Goal: Communication & Community: Answer question/provide support

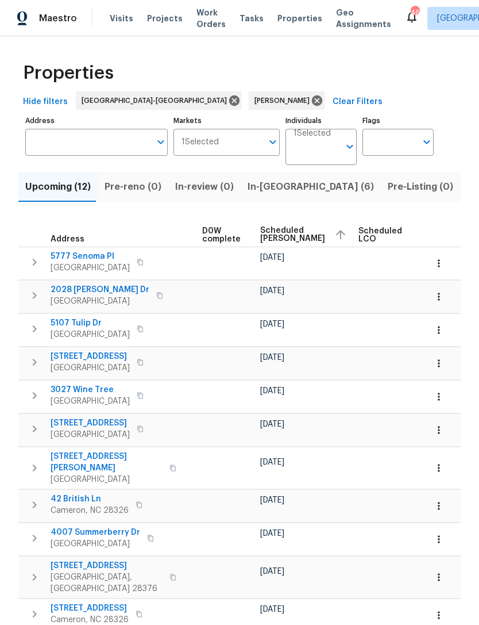
scroll to position [0, 296]
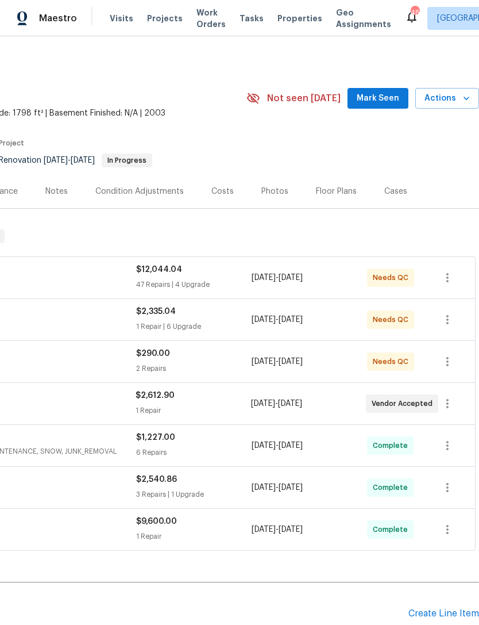
scroll to position [0, 170]
click at [379, 91] on button "Mark Seen" at bounding box center [378, 98] width 61 height 21
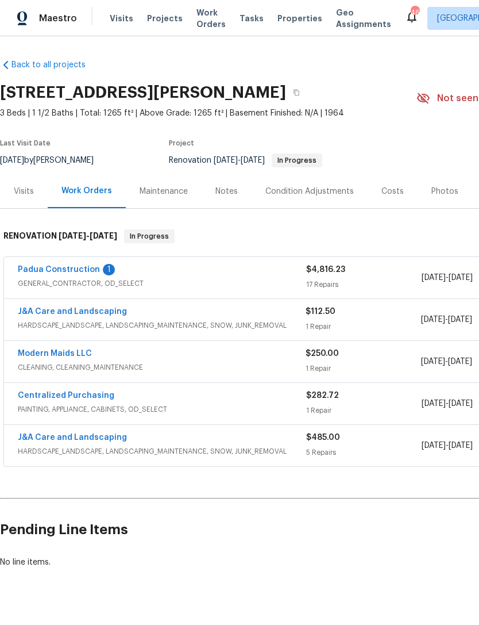
click at [78, 270] on link "Padua Construction" at bounding box center [59, 270] width 82 height 8
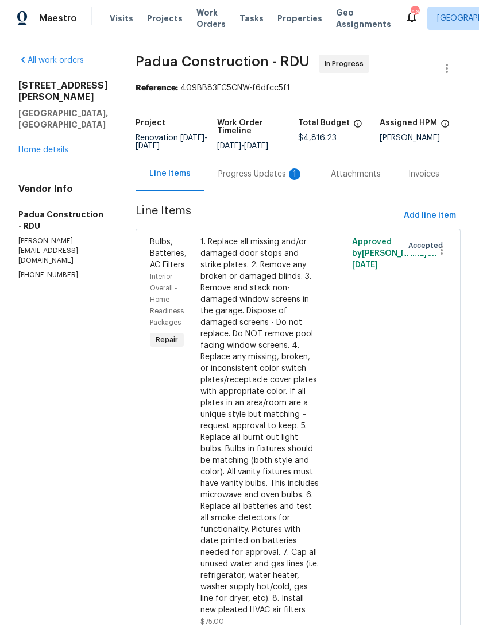
click at [245, 174] on div "Progress Updates 1" at bounding box center [260, 173] width 85 height 11
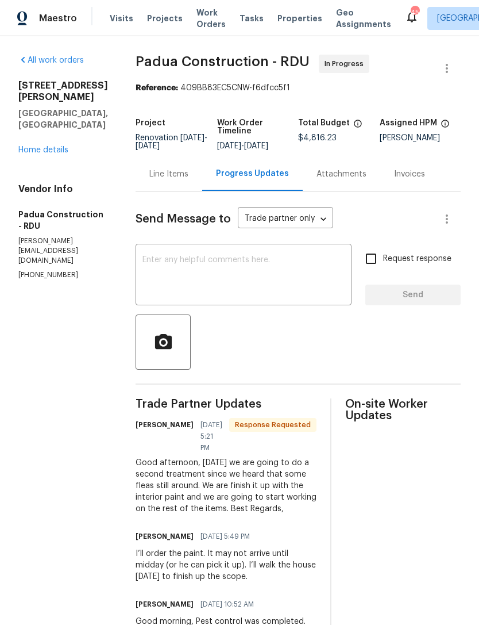
click at [471, 366] on div "All work orders 581 Braxton Blvd Fayetteville, NC 28311 Home details Vendor Inf…" at bounding box center [239, 562] width 479 height 1053
click at [188, 270] on textarea at bounding box center [244, 276] width 202 height 40
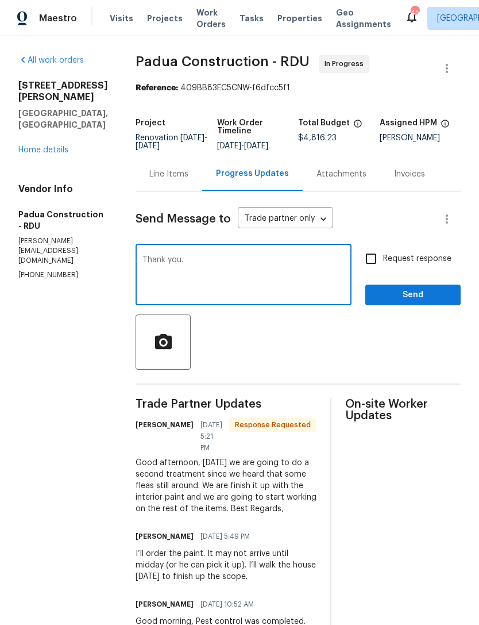
type textarea "Thank you."
click at [375, 262] on input "Request response" at bounding box center [371, 259] width 24 height 24
checkbox input "true"
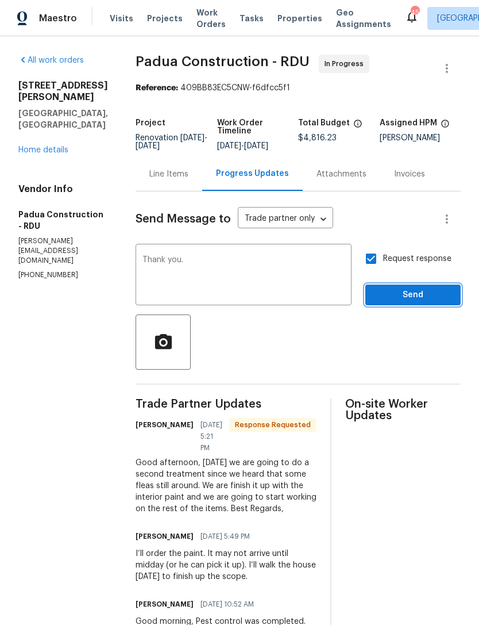
click at [417, 293] on span "Send" at bounding box center [413, 295] width 77 height 14
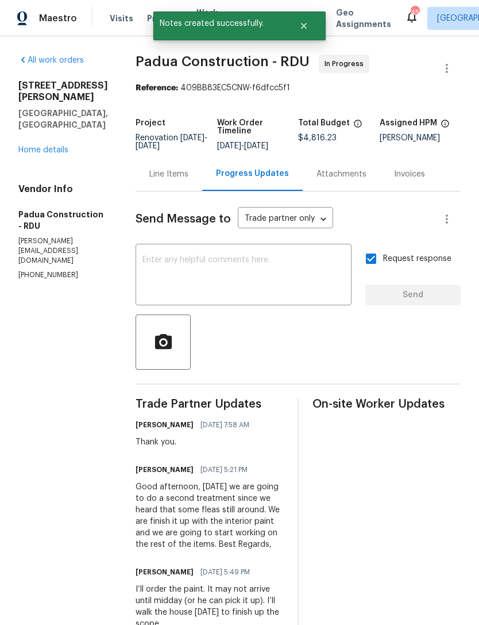
click at [33, 154] on link "Home details" at bounding box center [43, 150] width 50 height 8
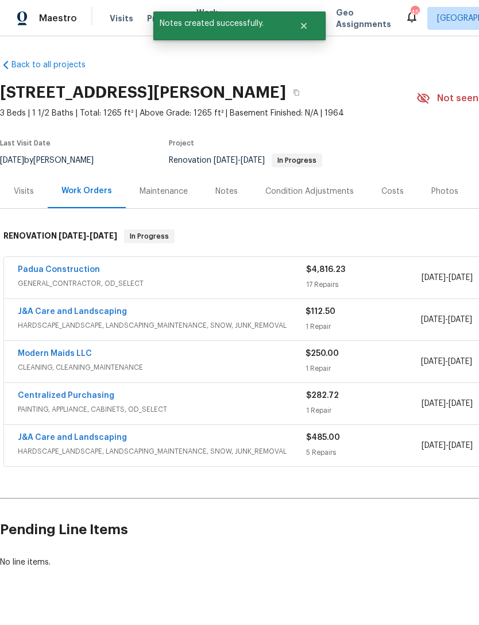
click at [219, 188] on div "Notes" at bounding box center [227, 191] width 22 height 11
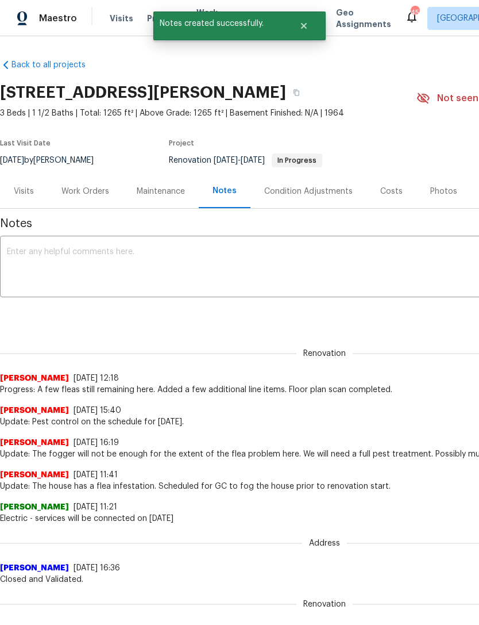
click at [95, 258] on textarea at bounding box center [325, 268] width 636 height 40
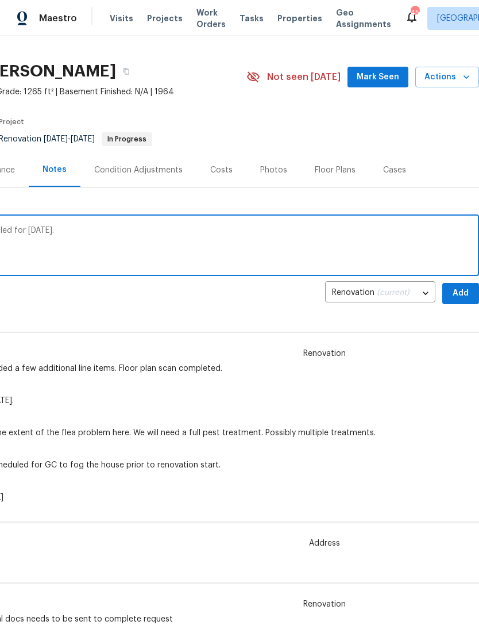
scroll to position [21, 170]
type textarea "Update: A second flea treatment is scheduled for today."
click at [461, 293] on span "Add" at bounding box center [461, 293] width 18 height 14
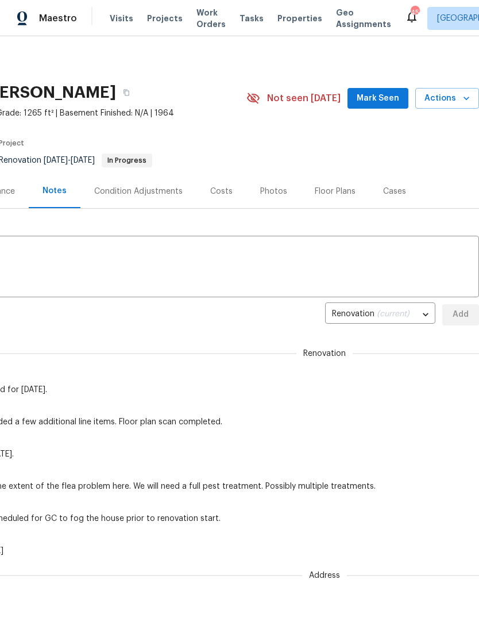
scroll to position [0, 170]
click at [380, 93] on span "Mark Seen" at bounding box center [378, 98] width 43 height 14
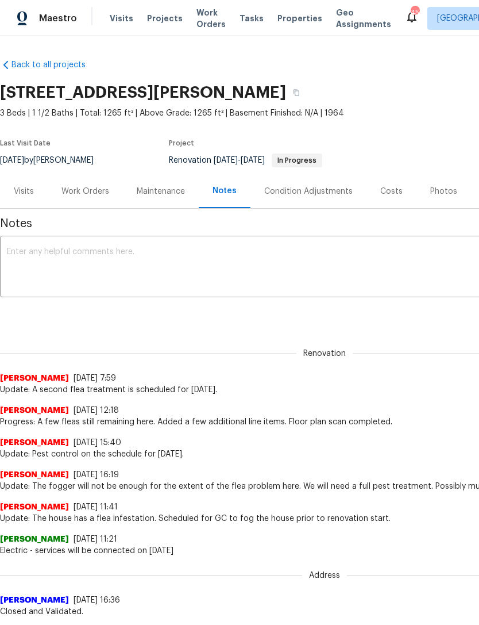
scroll to position [0, 0]
click at [74, 188] on div "Work Orders" at bounding box center [85, 191] width 48 height 11
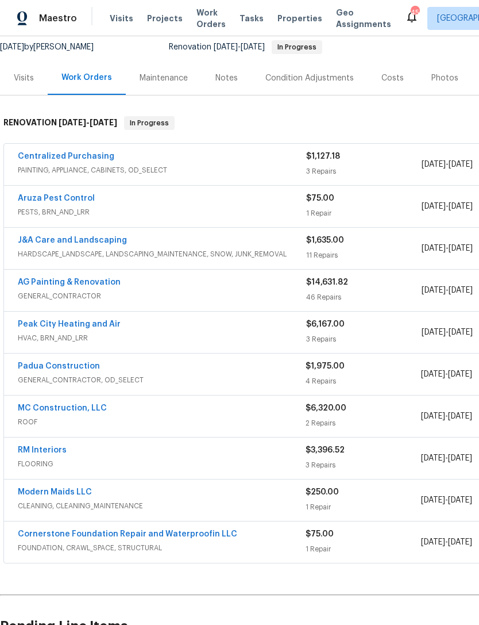
scroll to position [111, 0]
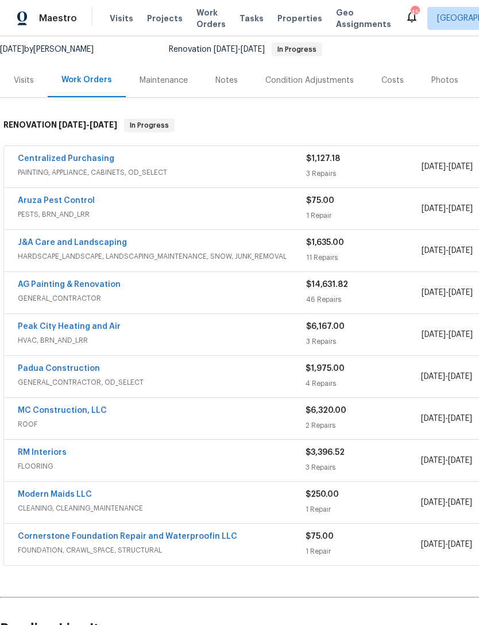
click at [45, 444] on div "RM Interiors FLOORING $3,396.52 3 Repairs [DATE] - [DATE] Vendor Accepted" at bounding box center [324, 460] width 641 height 41
click at [40, 452] on link "RM Interiors" at bounding box center [42, 452] width 49 height 8
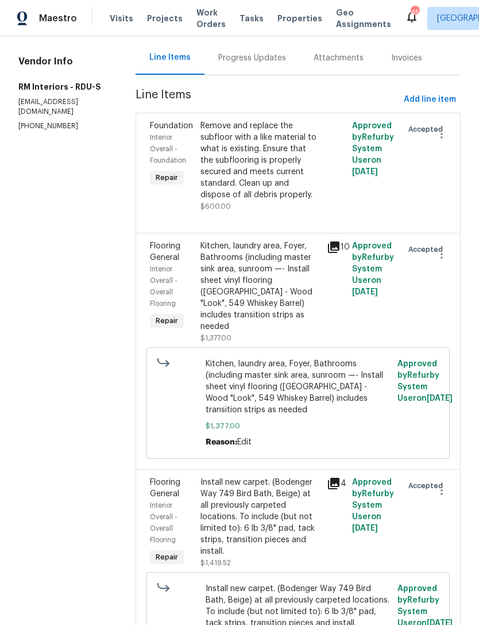
scroll to position [114, 0]
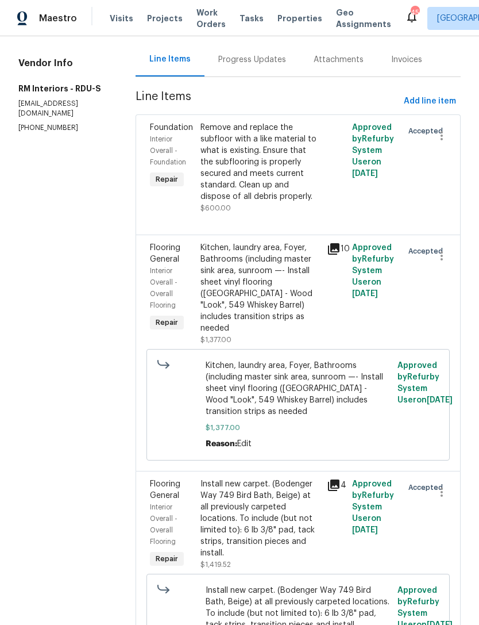
click at [295, 288] on div "Kitchen, laundry area, Foyer, Bathrooms (including master sink area, sunroom —-…" at bounding box center [261, 288] width 120 height 92
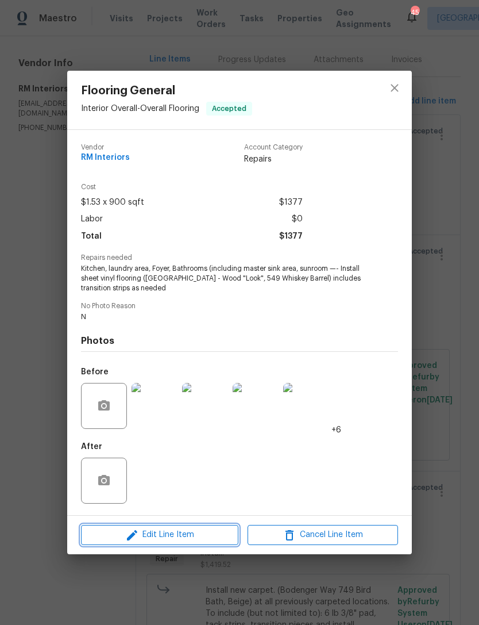
click at [176, 540] on span "Edit Line Item" at bounding box center [159, 535] width 151 height 14
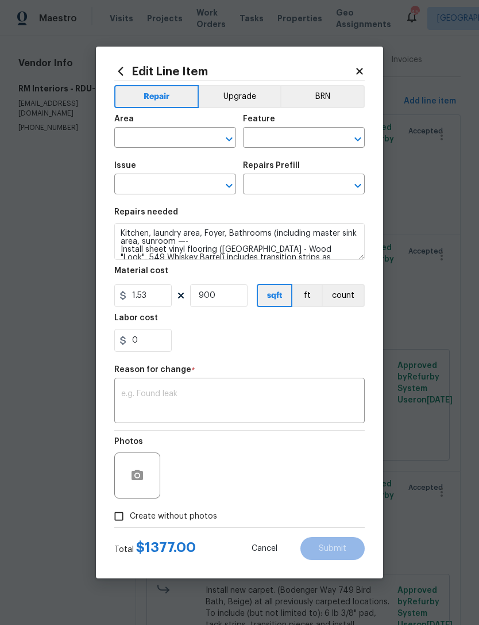
type input "Interior Overall"
type input "Overall Flooring"
type input "Flooring General"
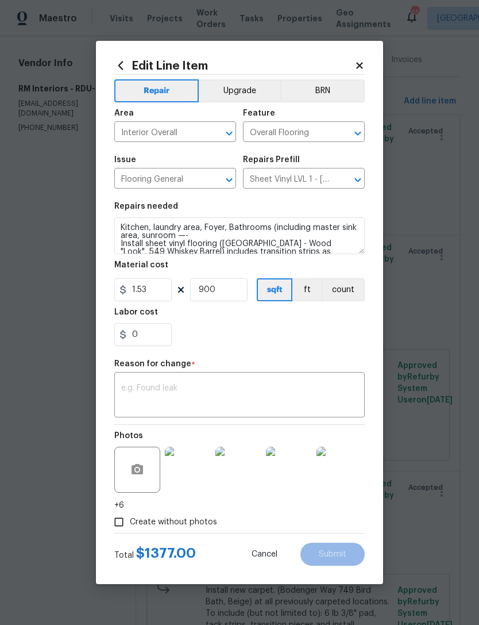
click at [286, 182] on input "Sheet Vinyl LVL 1 - Sugar Valley (Wood 2) $1.53" at bounding box center [288, 180] width 90 height 18
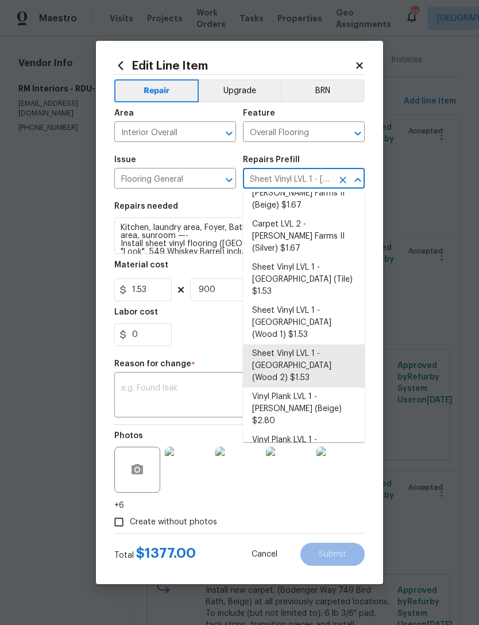
scroll to position [86, 0]
click at [337, 388] on li "Vinyl Plank LVL 1 - Knighton (Beige) $2.80" at bounding box center [304, 409] width 122 height 43
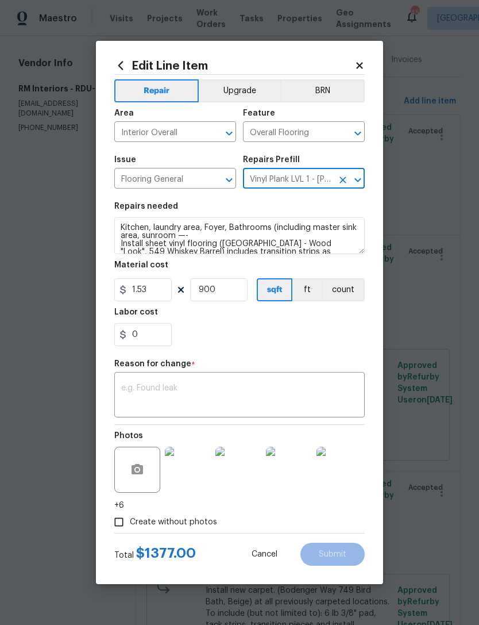
type input "Sheet Vinyl LVL 1 - Sugar Valley (Wood 2) $1.53"
type textarea "Install LVP (Knighton AP835 Prairie Dust) Includes transitions, glue and associ…"
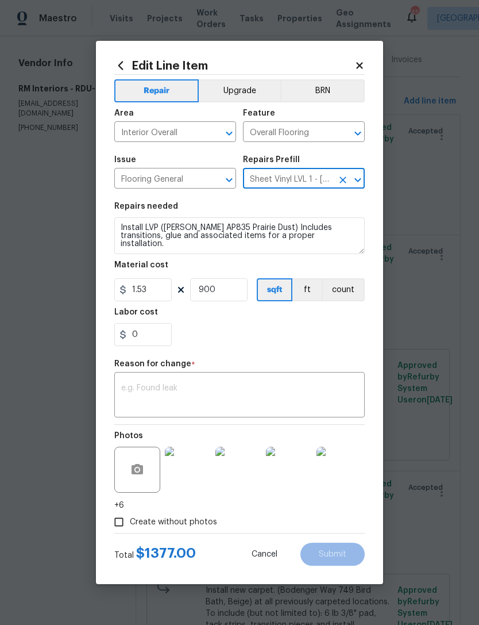
type input "Vinyl Plank LVL 1 - Knighton (Beige) $2.80"
type input "2.8"
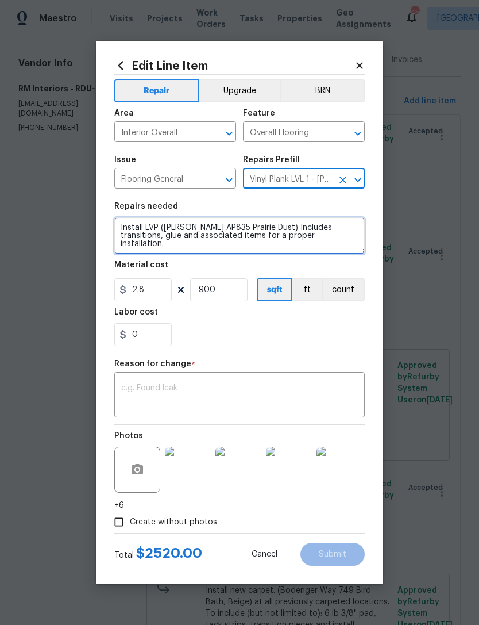
click at [144, 222] on textarea "Install LVP (Knighton AP835 Prairie Dust) Includes transitions, glue and associ…" at bounding box center [239, 235] width 251 height 37
click at [148, 225] on textarea "Install LVP (Knighton AP835 Prairie Dust) Includes transitions, glue and associ…" at bounding box center [239, 235] width 251 height 37
click at [120, 223] on textarea "Install FLVP (Knighton AP835 Prairie Dust) Includes transitions, glue and assoc…" at bounding box center [239, 235] width 251 height 37
click at [134, 228] on textarea "Install FLVP (Knighton AP835 Prairie Dust) Includes transitions, glue and assoc…" at bounding box center [239, 235] width 251 height 37
paste textarea "Kitchen, laundry area, Foyer, Bathrooms (including master sink area, sunroom —-"
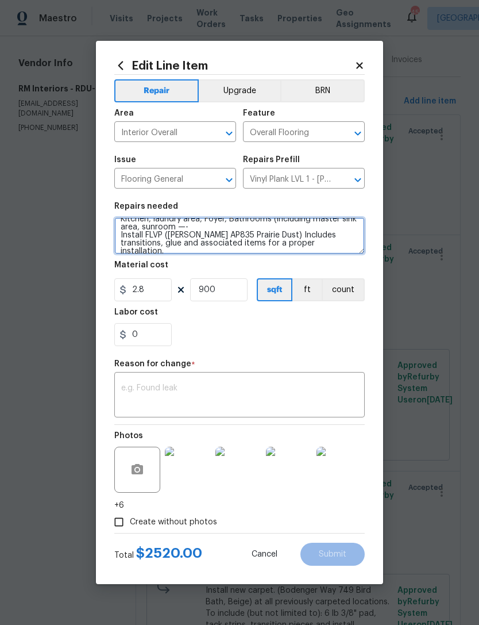
scroll to position [8, 0]
click at [166, 233] on textarea "Kitchen, laundry area, Foyer, Bathrooms (including master sink area, sunroom —-…" at bounding box center [239, 235] width 251 height 37
click at [286, 235] on textarea "Kitchen, laundry area, Foyer, Bathrooms (including master sink area, sunroom —-…" at bounding box center [239, 235] width 251 height 37
click at [138, 243] on textarea "Kitchen, laundry area, Foyer, Bathrooms (including master sink area, sunroom —-…" at bounding box center [239, 235] width 251 height 37
type textarea "Kitchen, laundry area, Foyer, Bathrooms (including master sink area, sunroom —-…"
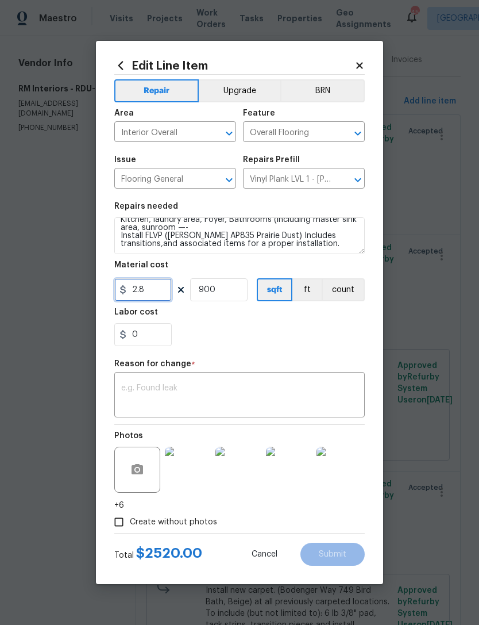
click at [159, 286] on input "2.8" at bounding box center [142, 289] width 57 height 23
type input "0"
click at [351, 287] on button "count" at bounding box center [343, 289] width 43 height 23
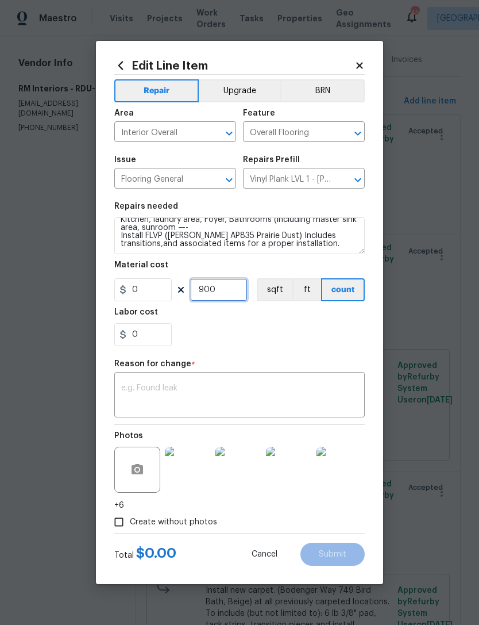
click at [231, 285] on input "900" at bounding box center [218, 289] width 57 height 23
click at [234, 291] on input "900" at bounding box center [218, 289] width 57 height 23
type input "1"
click at [155, 298] on input "0" at bounding box center [142, 289] width 57 height 23
type input "3692.92"
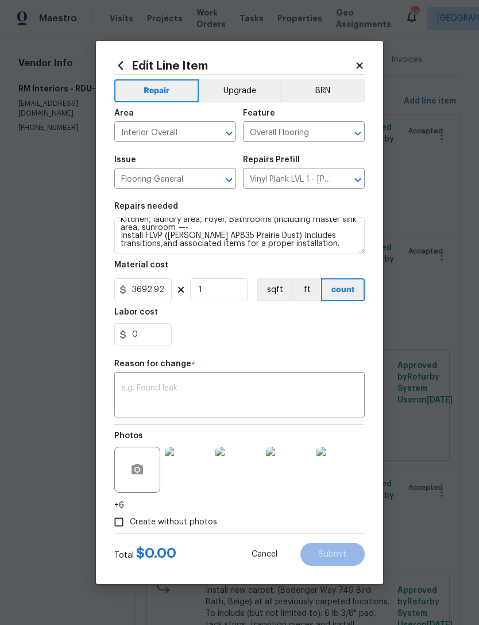
click at [225, 341] on div "0" at bounding box center [239, 334] width 251 height 23
click at [222, 385] on textarea at bounding box center [239, 396] width 237 height 24
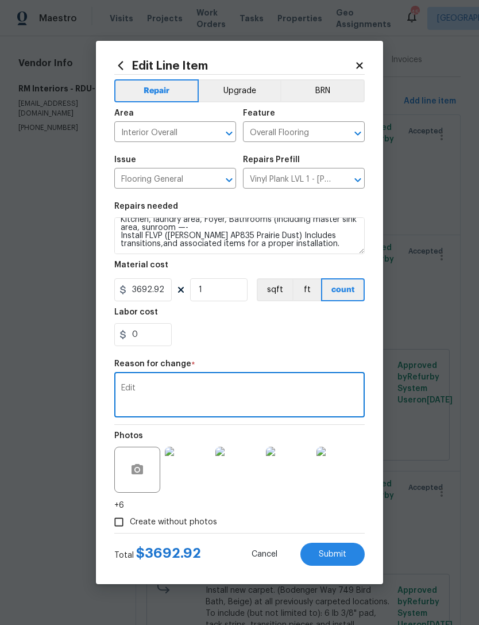
type textarea "Edit"
click at [277, 331] on div "0" at bounding box center [239, 334] width 251 height 23
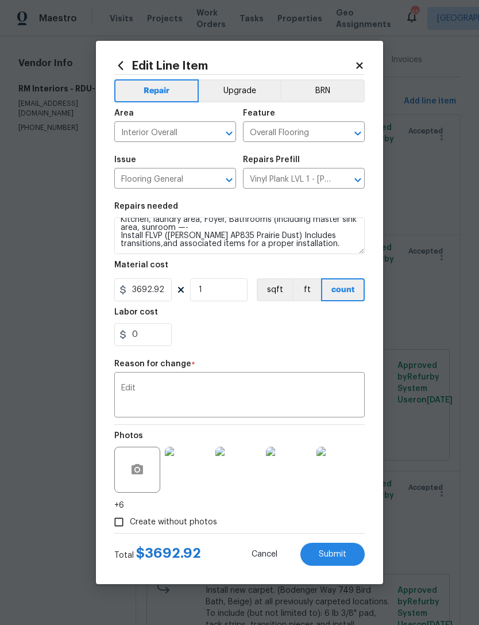
click at [330, 565] on button "Submit" at bounding box center [333, 554] width 64 height 23
type textarea "Kitchen, laundry area, Foyer, Bathrooms (including master sink area, sunroom —-…"
type input "900"
type input "Sheet Vinyl LVL 1 - Sugar Valley (Wood 2) $1.53"
type input "1.53"
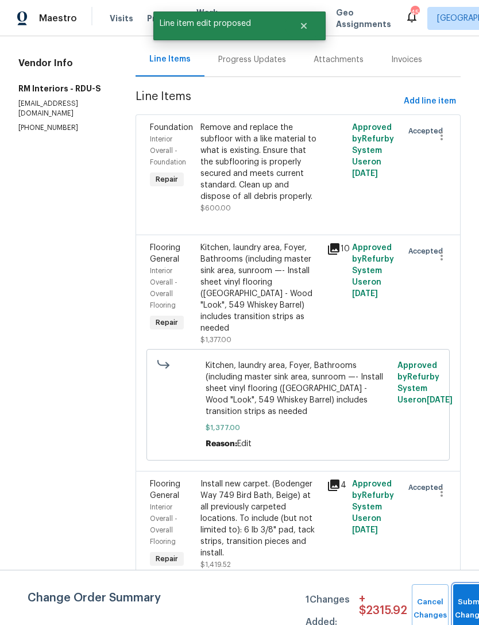
click at [468, 597] on button "Submit Changes" at bounding box center [471, 608] width 37 height 49
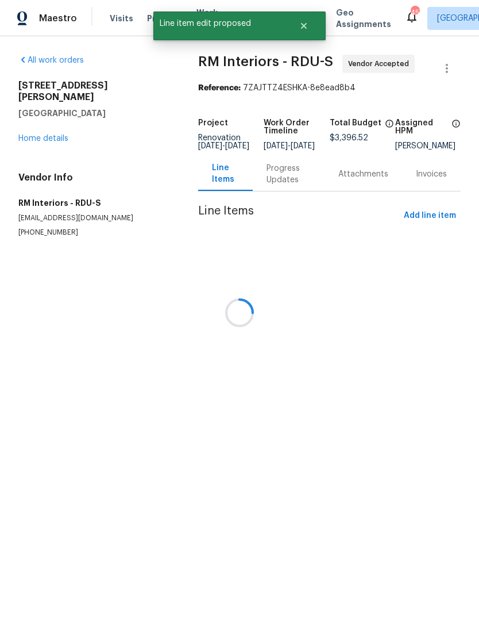
scroll to position [0, 0]
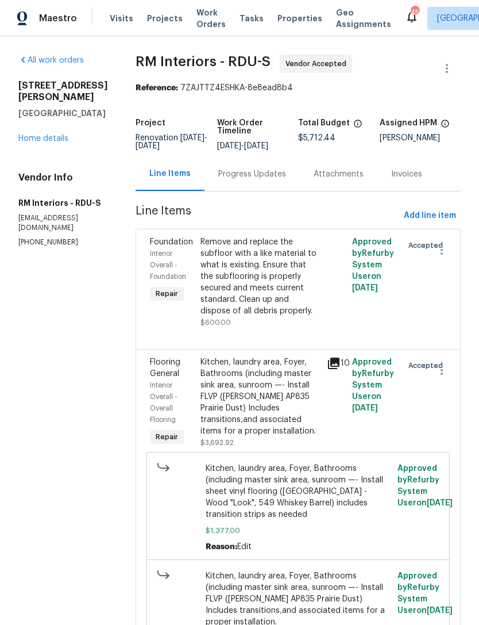
click at [43, 137] on link "Home details" at bounding box center [43, 138] width 50 height 8
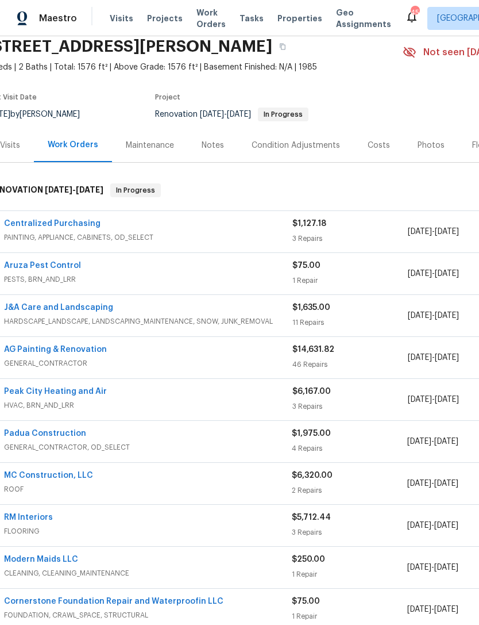
scroll to position [46, 15]
click at [43, 345] on link "AG Painting & Renovation" at bounding box center [54, 349] width 103 height 8
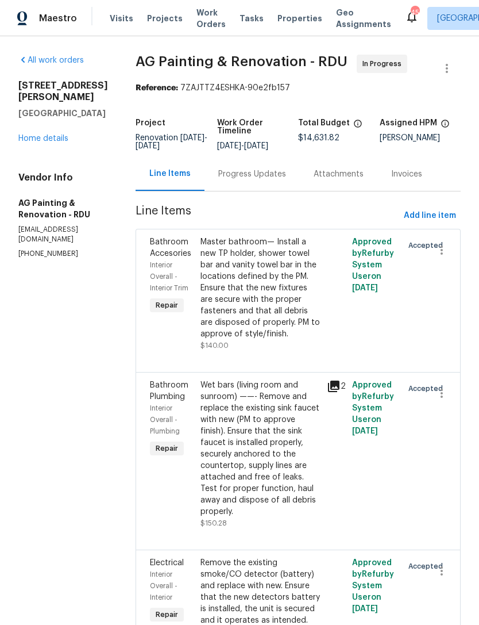
click at [267, 180] on div "Progress Updates" at bounding box center [252, 173] width 68 height 11
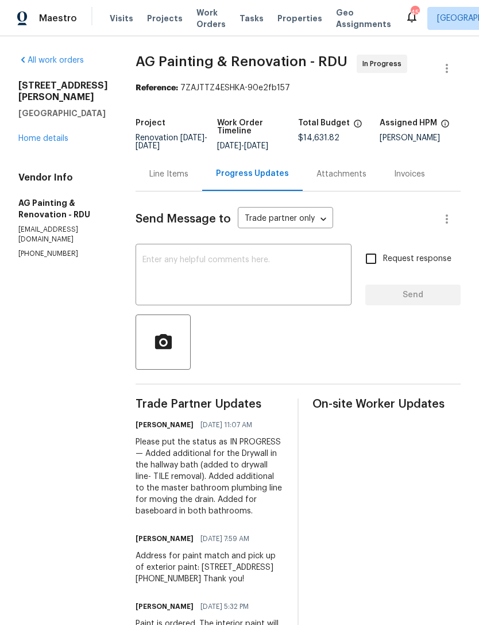
click at [51, 134] on link "Home details" at bounding box center [43, 138] width 50 height 8
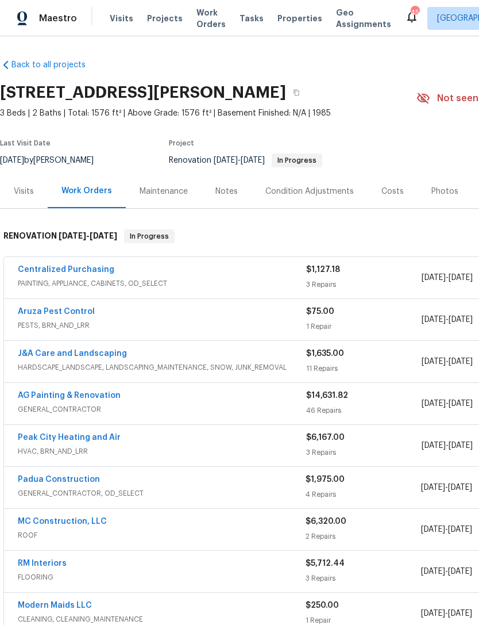
click at [71, 517] on link "MC Construction, LLC" at bounding box center [62, 521] width 89 height 8
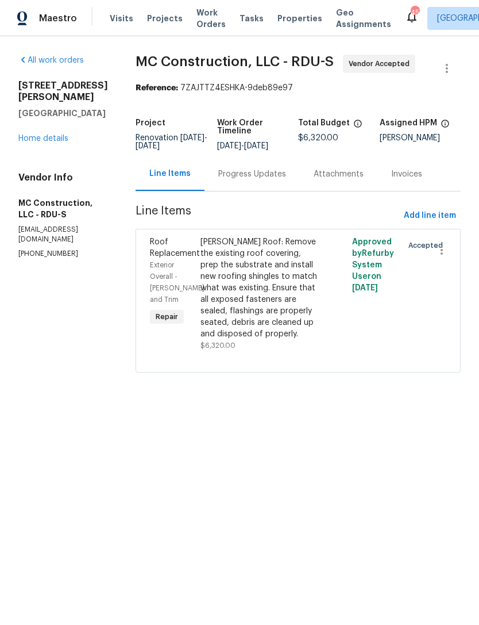
click at [57, 134] on link "Home details" at bounding box center [43, 138] width 50 height 8
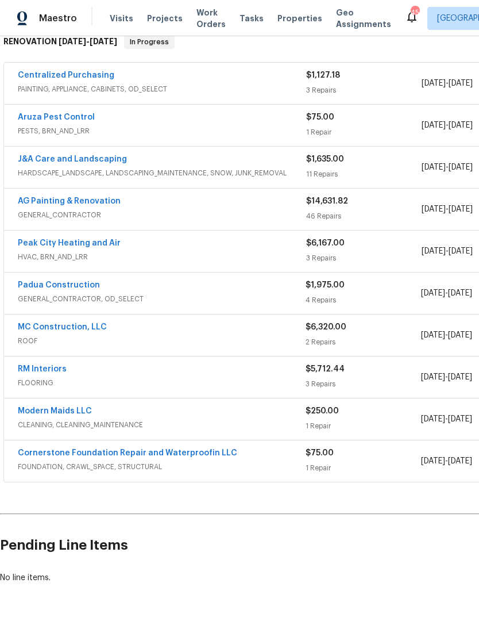
scroll to position [194, 0]
click at [50, 372] on link "RM Interiors" at bounding box center [42, 370] width 49 height 8
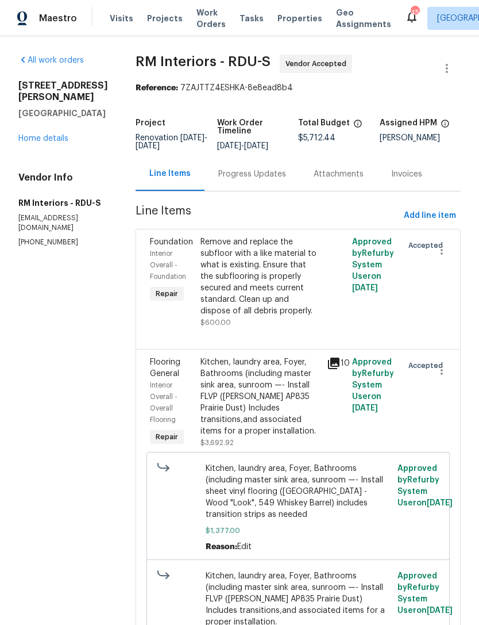
click at [226, 171] on div "Progress Updates" at bounding box center [252, 173] width 68 height 11
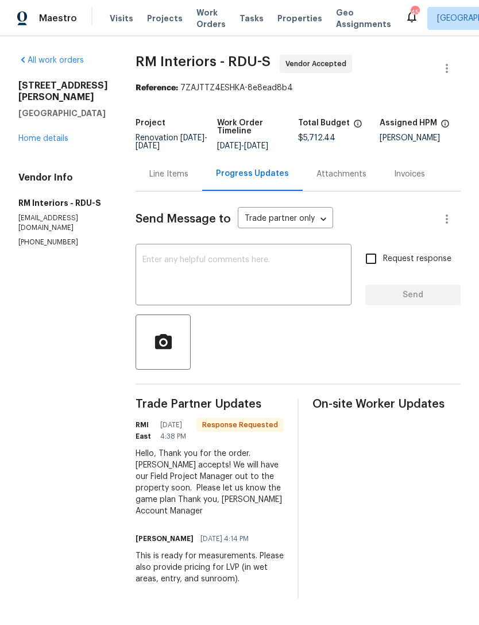
click at [243, 278] on textarea at bounding box center [244, 276] width 202 height 40
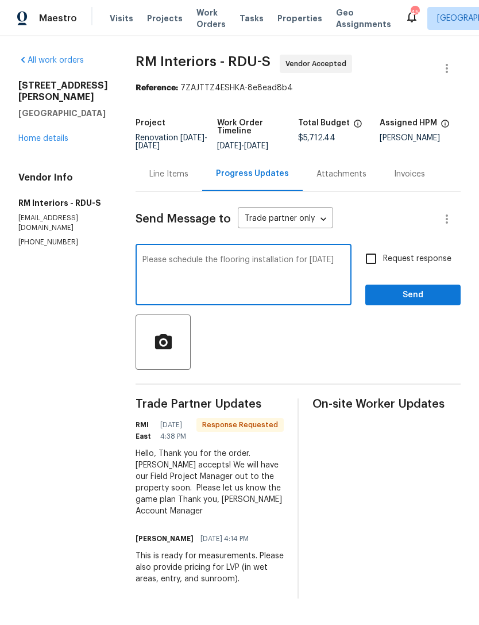
type textarea "Please schedule the flooring installation for Wednesday 8/20"
click at [373, 259] on input "Request response" at bounding box center [371, 259] width 24 height 24
checkbox input "true"
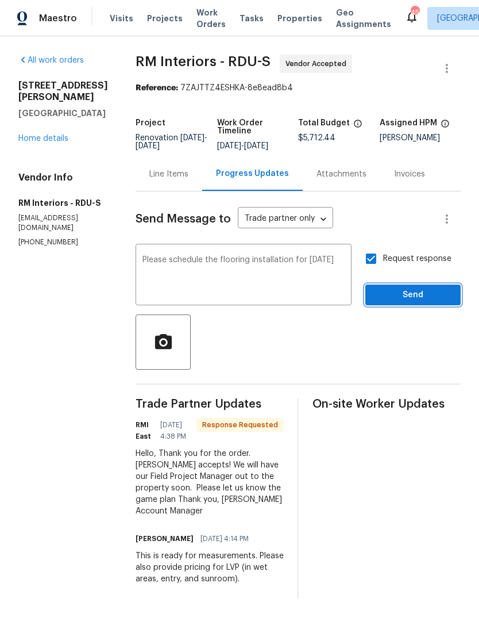
click at [418, 296] on span "Send" at bounding box center [413, 295] width 77 height 14
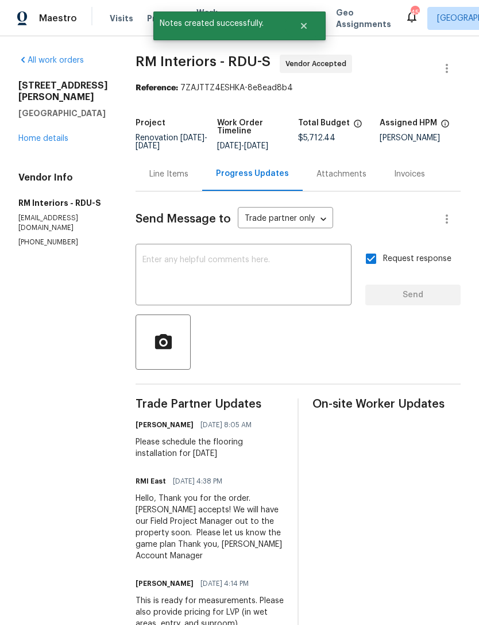
click at [34, 141] on link "Home details" at bounding box center [43, 138] width 50 height 8
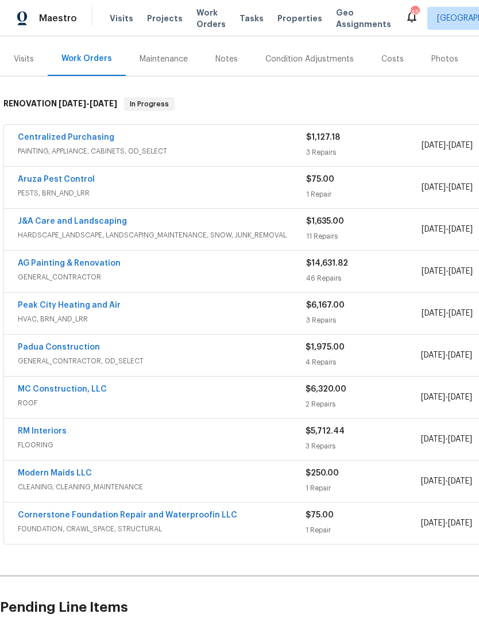
scroll to position [132, 0]
click at [86, 388] on link "MC Construction, LLC" at bounding box center [62, 389] width 89 height 8
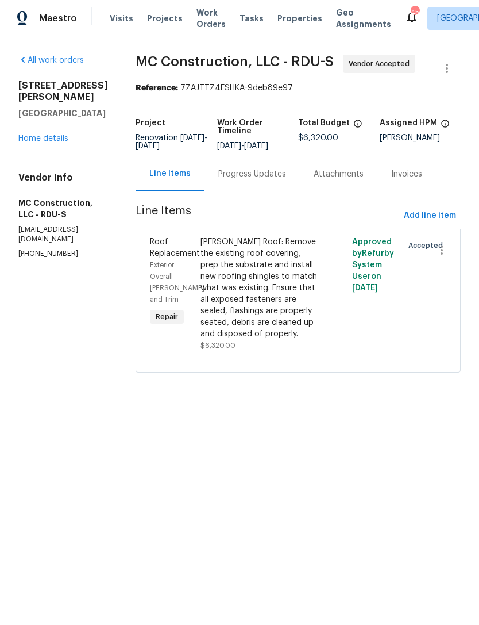
click at [240, 172] on div "Progress Updates" at bounding box center [252, 173] width 68 height 11
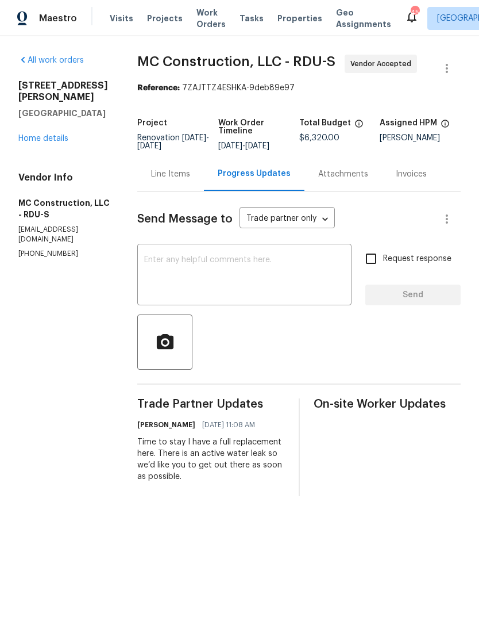
click at [247, 271] on textarea at bounding box center [244, 276] width 201 height 40
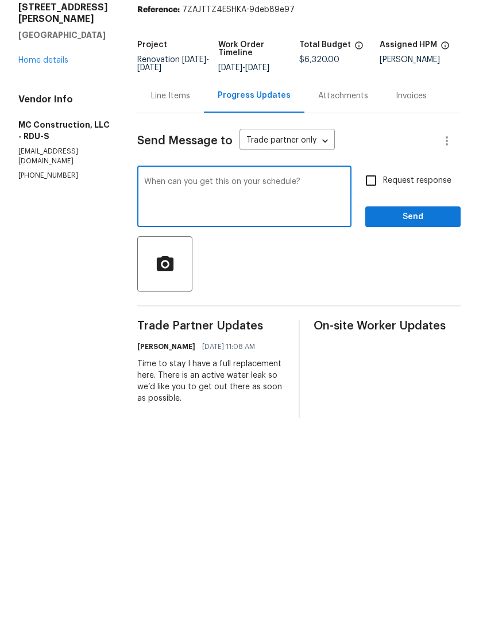
type textarea "When can you get this on your schedule?"
click at [376, 247] on input "Request response" at bounding box center [371, 259] width 24 height 24
checkbox input "true"
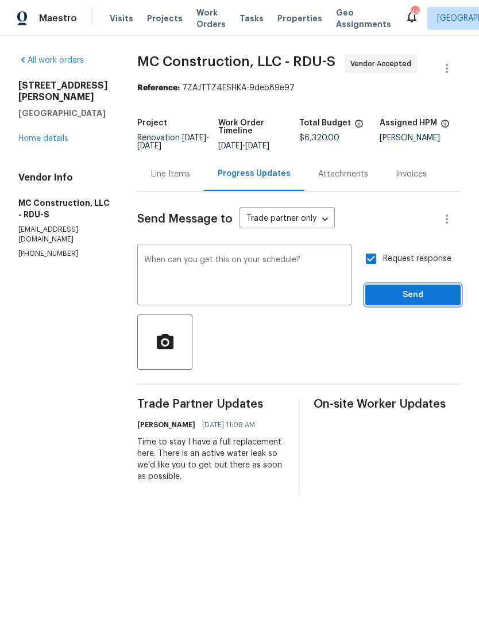
click at [407, 291] on span "Send" at bounding box center [413, 295] width 77 height 14
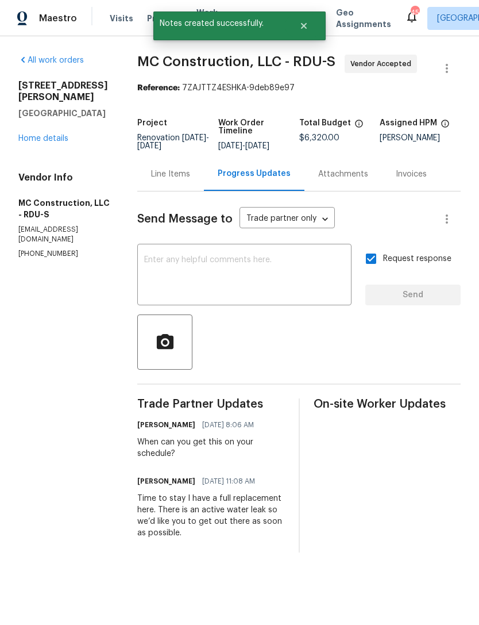
click at [29, 141] on link "Home details" at bounding box center [43, 138] width 50 height 8
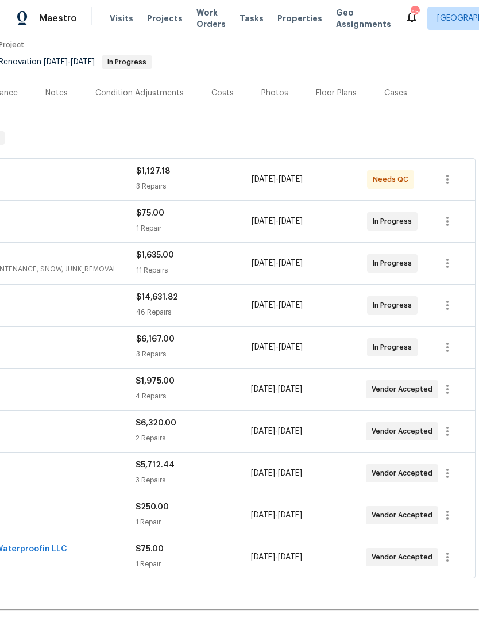
scroll to position [99, 170]
click at [232, 88] on div "Costs" at bounding box center [223, 92] width 50 height 34
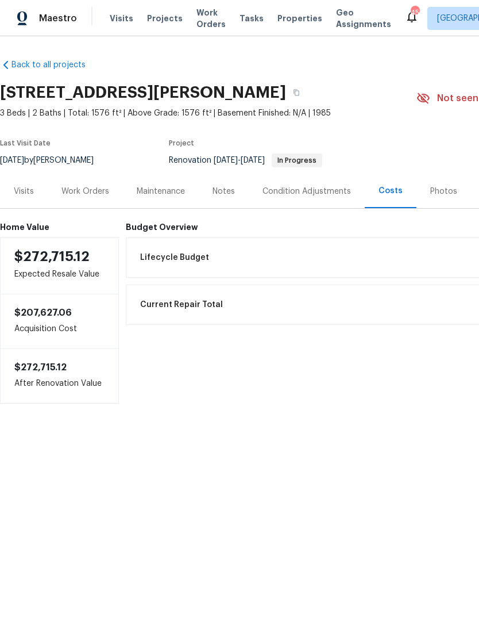
click at [81, 190] on div "Work Orders" at bounding box center [85, 191] width 48 height 11
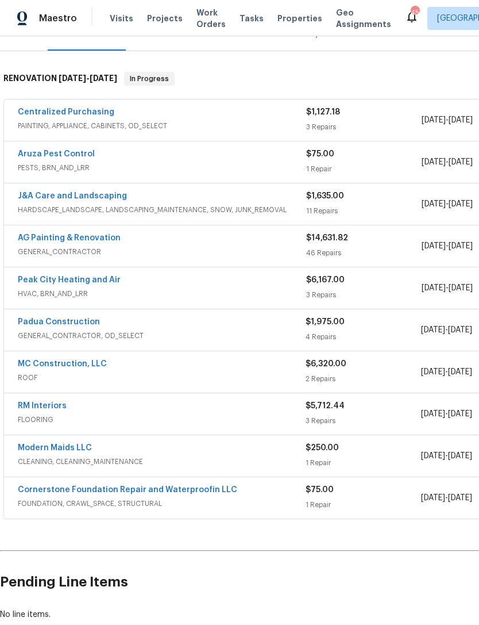
scroll to position [157, 0]
click at [69, 319] on link "Padua Construction" at bounding box center [59, 322] width 82 height 8
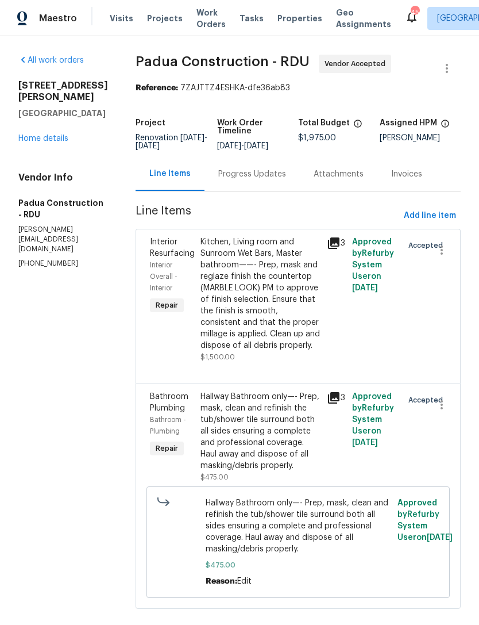
click at [48, 143] on link "Home details" at bounding box center [43, 138] width 50 height 8
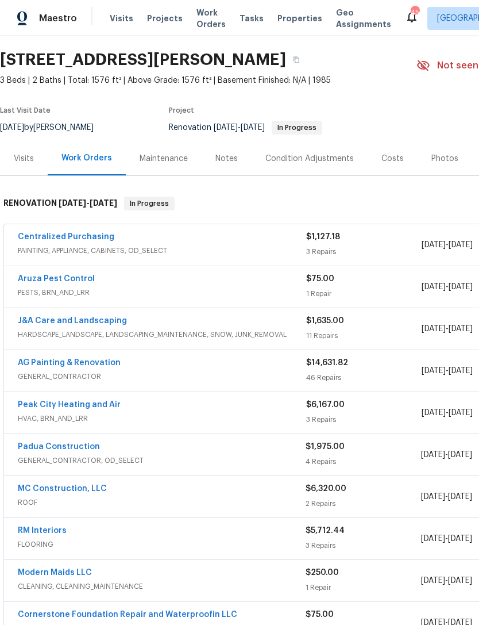
scroll to position [33, 0]
click at [80, 449] on link "Padua Construction" at bounding box center [59, 446] width 82 height 8
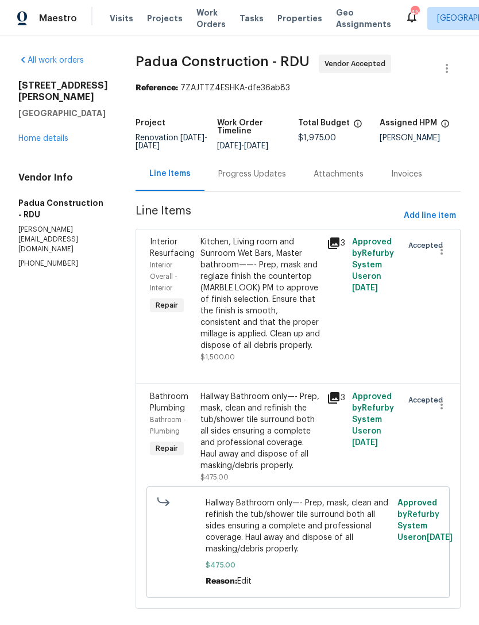
click at [235, 175] on div "Progress Updates" at bounding box center [252, 173] width 68 height 11
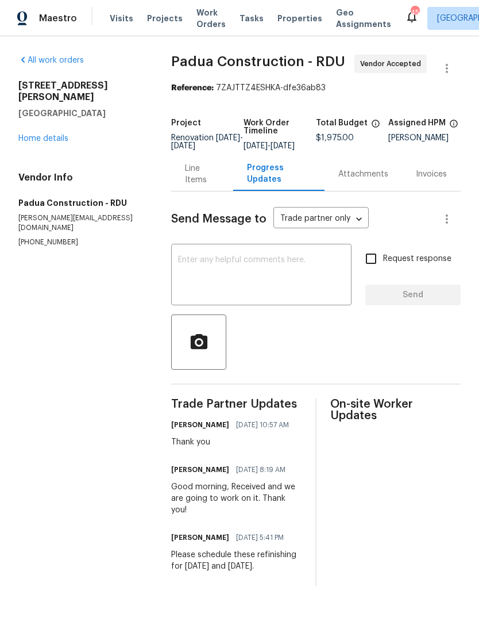
click at [40, 134] on link "Home details" at bounding box center [43, 138] width 50 height 8
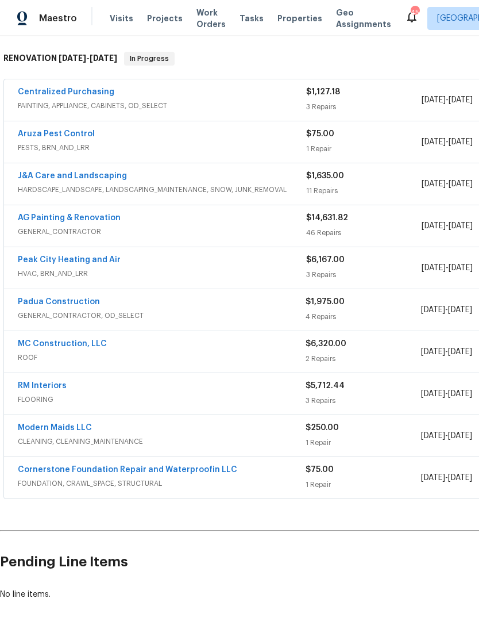
scroll to position [178, 0]
click at [74, 423] on link "Modern Maids LLC" at bounding box center [55, 427] width 74 height 8
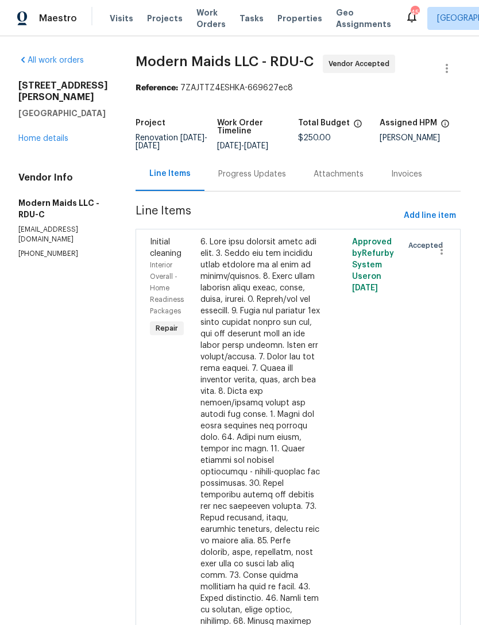
click at [261, 179] on div "Progress Updates" at bounding box center [252, 173] width 68 height 11
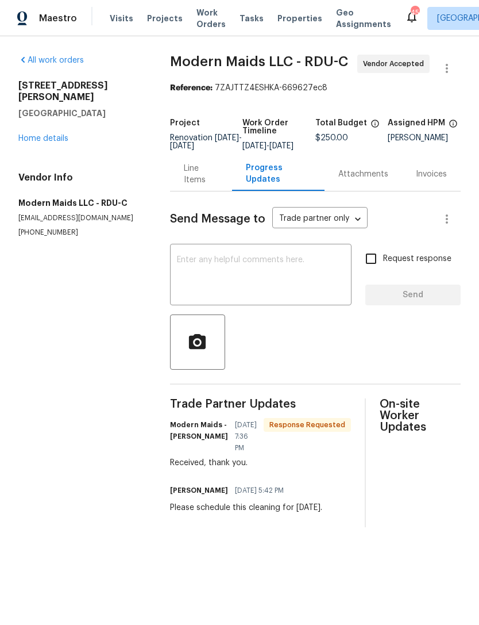
click at [33, 134] on link "Home details" at bounding box center [43, 138] width 50 height 8
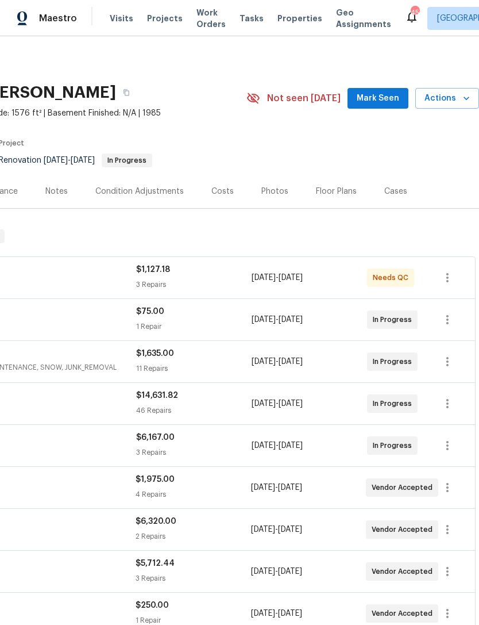
scroll to position [0, 170]
click at [382, 103] on span "Mark Seen" at bounding box center [378, 98] width 43 height 14
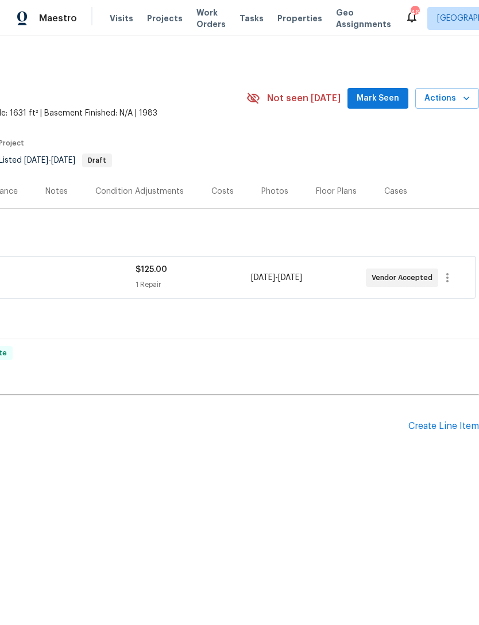
scroll to position [0, 170]
click at [390, 98] on span "Mark Seen" at bounding box center [378, 98] width 43 height 14
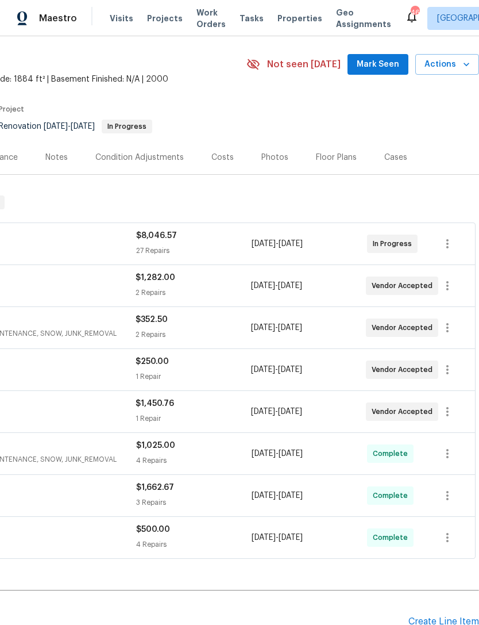
scroll to position [34, 170]
click at [374, 68] on span "Mark Seen" at bounding box center [378, 64] width 43 height 14
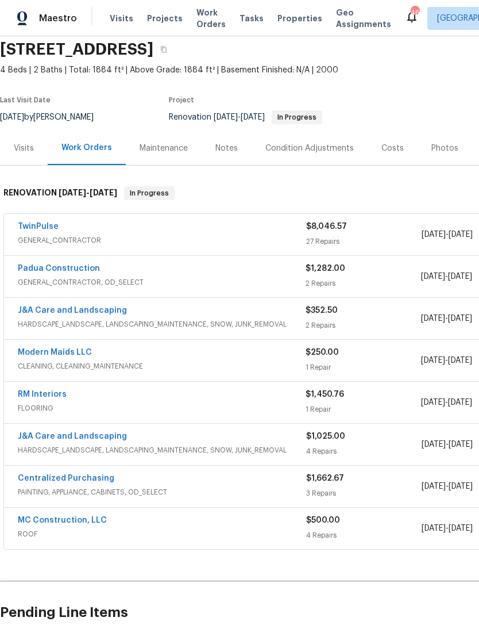
scroll to position [43, 0]
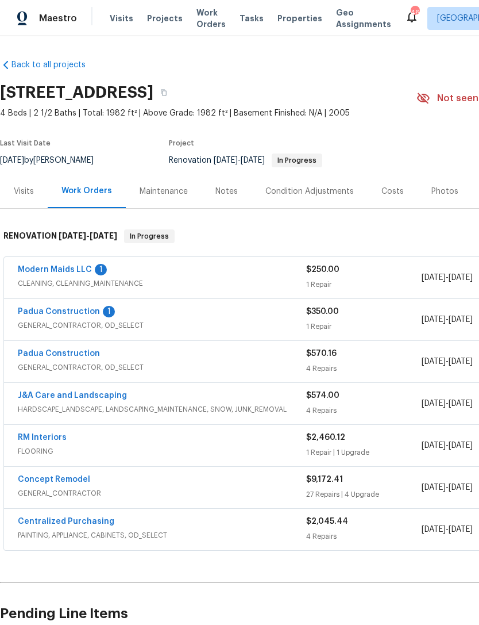
click at [53, 271] on link "Modern Maids LLC" at bounding box center [55, 270] width 74 height 8
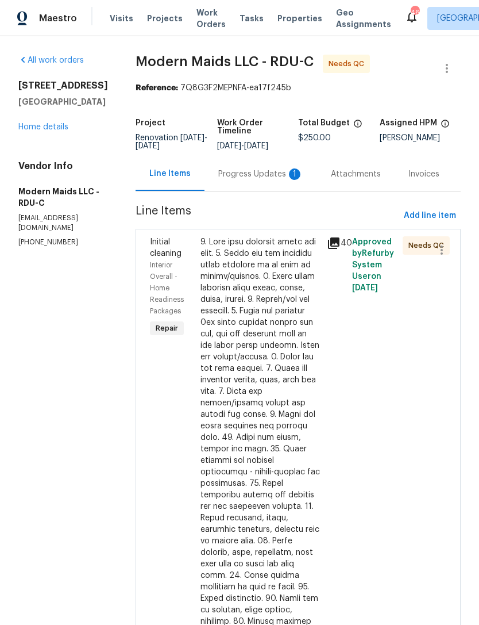
click at [270, 180] on div "Progress Updates 1" at bounding box center [260, 173] width 85 height 11
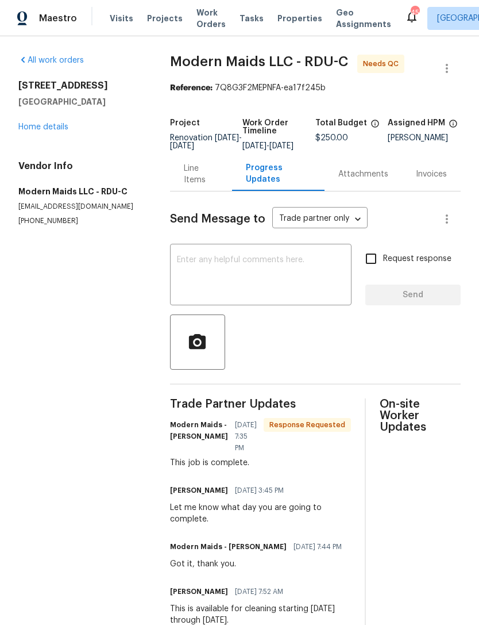
click at [241, 278] on textarea at bounding box center [261, 276] width 168 height 40
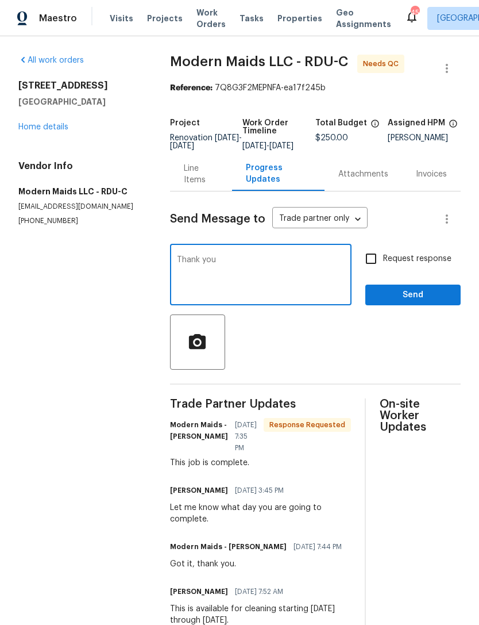
type textarea "Thank you"
click at [397, 302] on span "Send" at bounding box center [413, 295] width 77 height 14
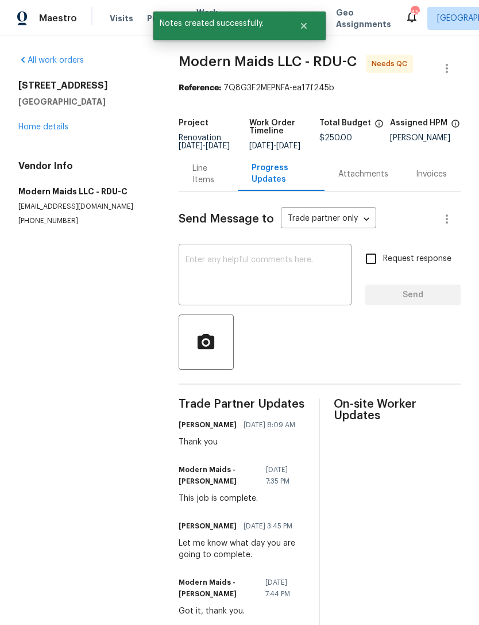
click at [45, 124] on link "Home details" at bounding box center [43, 127] width 50 height 8
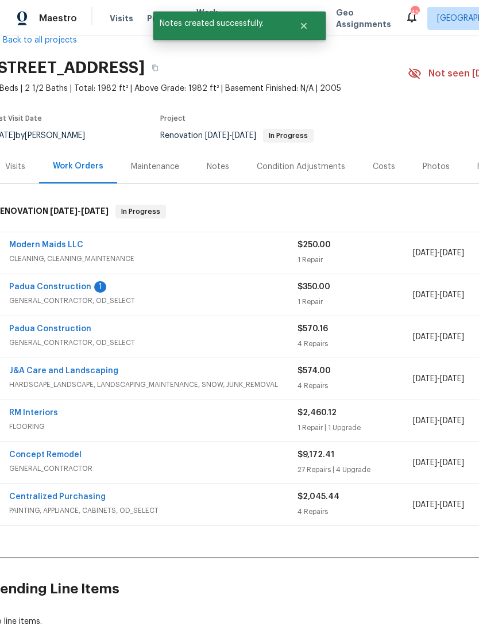
scroll to position [25, 8]
click at [63, 286] on link "Padua Construction" at bounding box center [51, 287] width 82 height 8
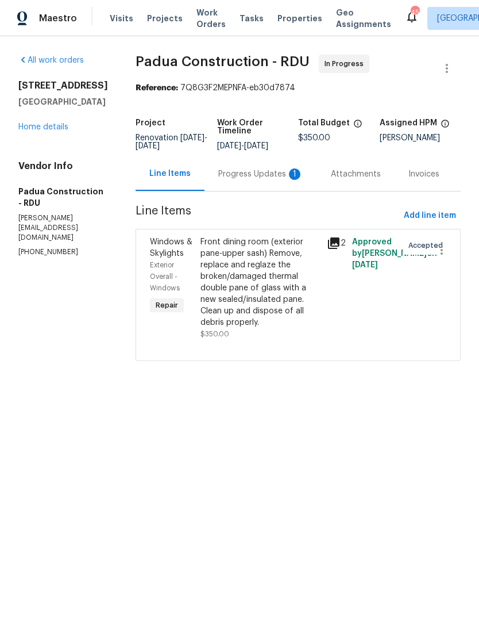
click at [225, 173] on div "Progress Updates 1" at bounding box center [260, 173] width 85 height 11
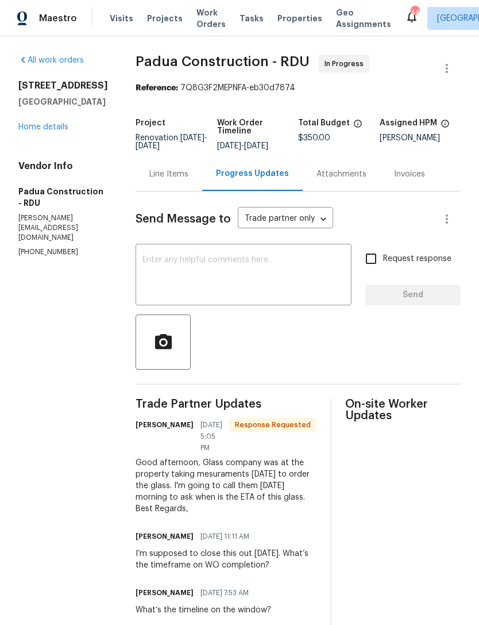
click at [197, 277] on textarea at bounding box center [244, 276] width 202 height 40
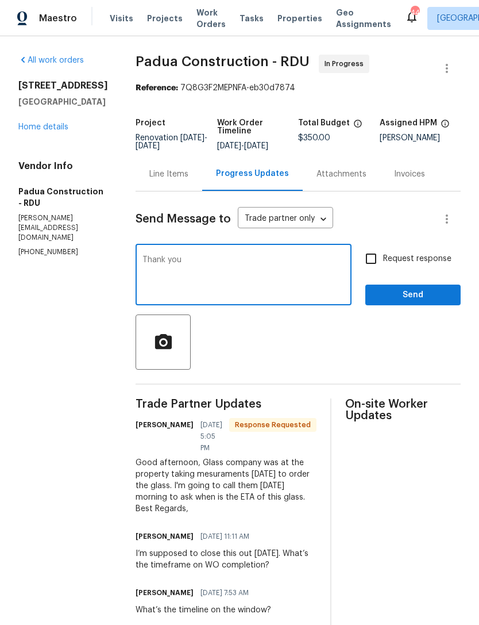
type textarea "Thank you"
click at [372, 260] on input "Request response" at bounding box center [371, 259] width 24 height 24
checkbox input "true"
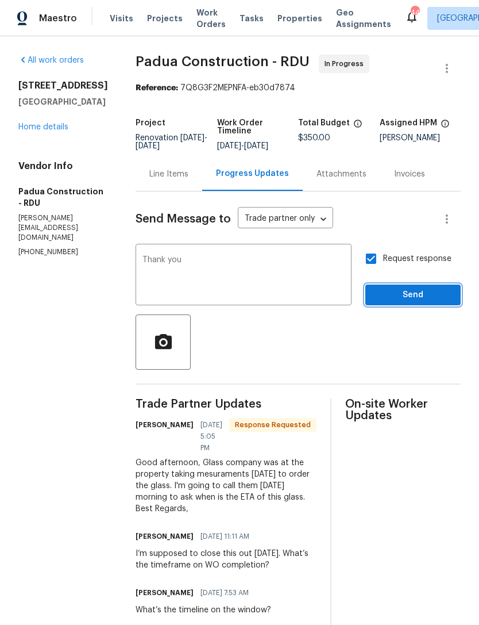
click at [424, 295] on span "Send" at bounding box center [413, 295] width 77 height 14
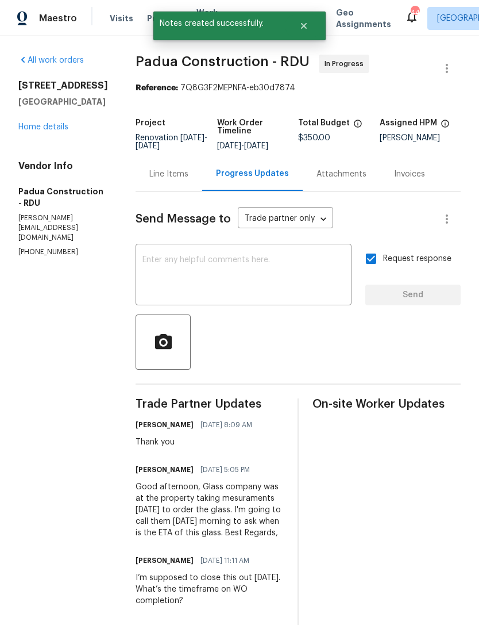
click at [29, 131] on link "Home details" at bounding box center [43, 127] width 50 height 8
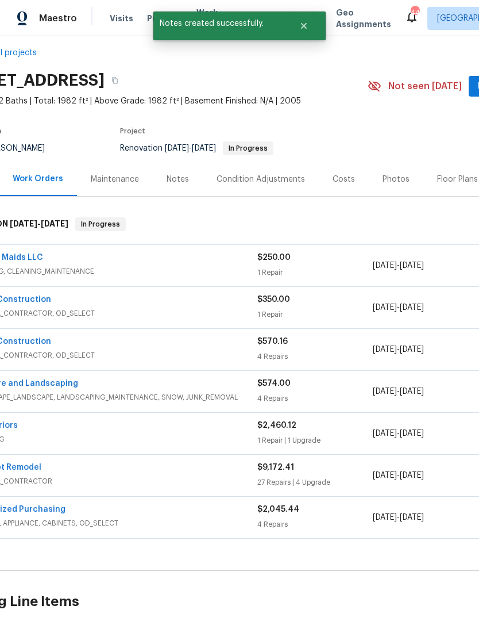
scroll to position [13, 21]
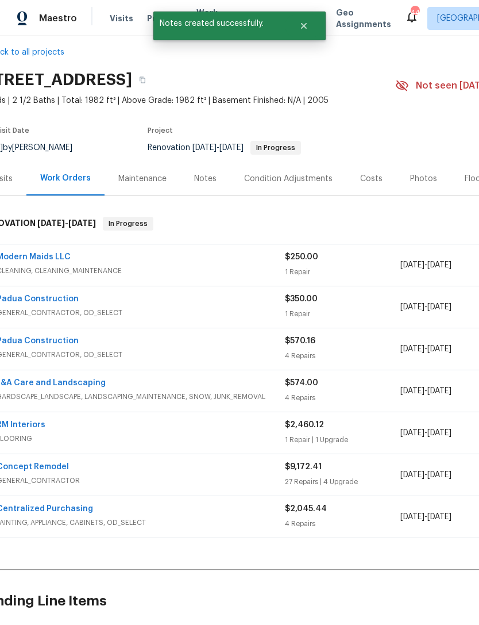
click at [35, 338] on link "Padua Construction" at bounding box center [38, 341] width 82 height 8
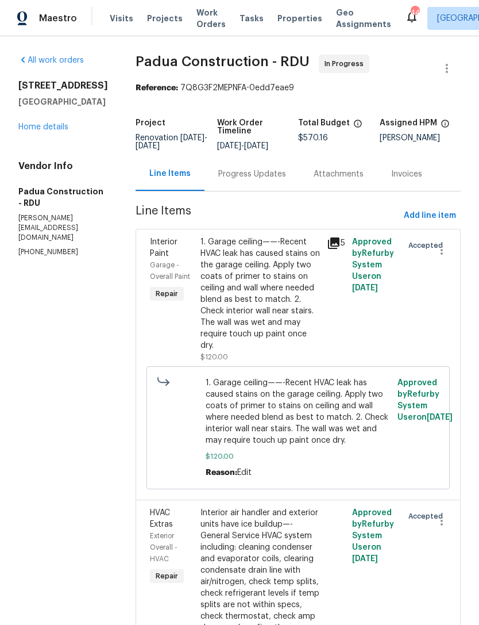
click at [221, 179] on div "Progress Updates" at bounding box center [252, 173] width 68 height 11
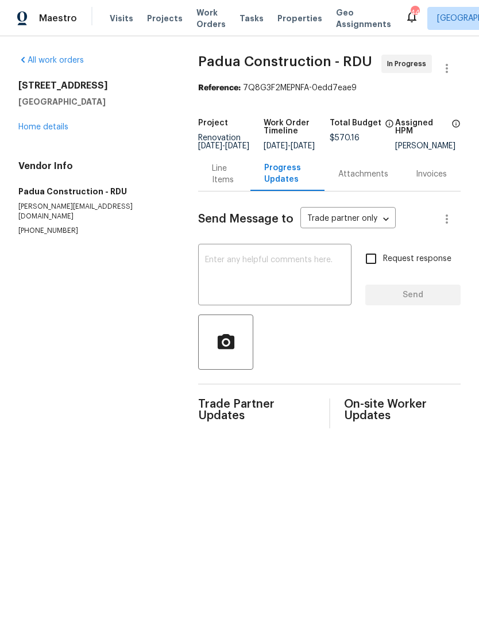
click at [252, 287] on textarea at bounding box center [275, 276] width 140 height 40
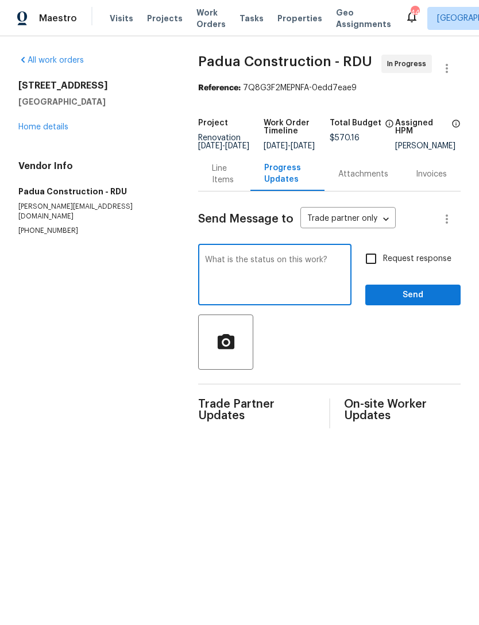
type textarea "What is the status on this work?"
click at [375, 267] on input "Request response" at bounding box center [371, 259] width 24 height 24
checkbox input "true"
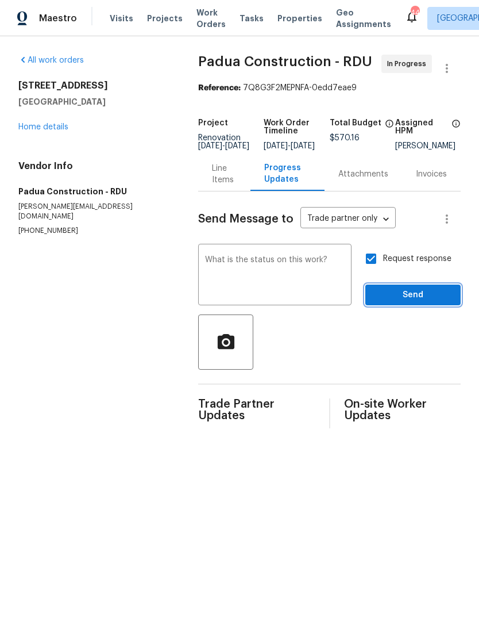
click at [421, 302] on span "Send" at bounding box center [413, 295] width 77 height 14
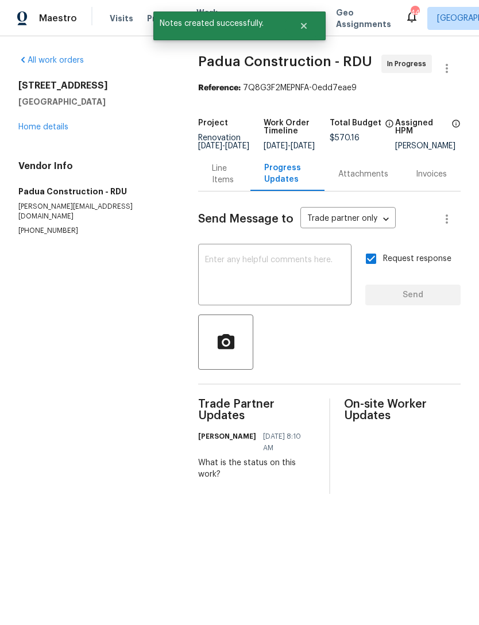
click at [29, 129] on link "Home details" at bounding box center [43, 127] width 50 height 8
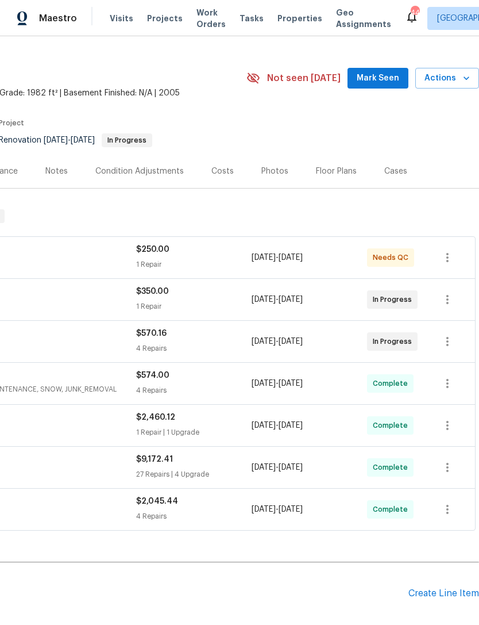
scroll to position [21, 170]
click at [382, 78] on span "Mark Seen" at bounding box center [378, 78] width 43 height 14
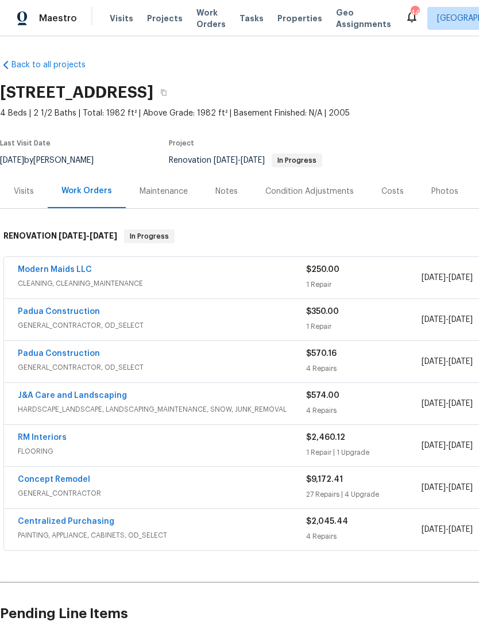
scroll to position [0, 0]
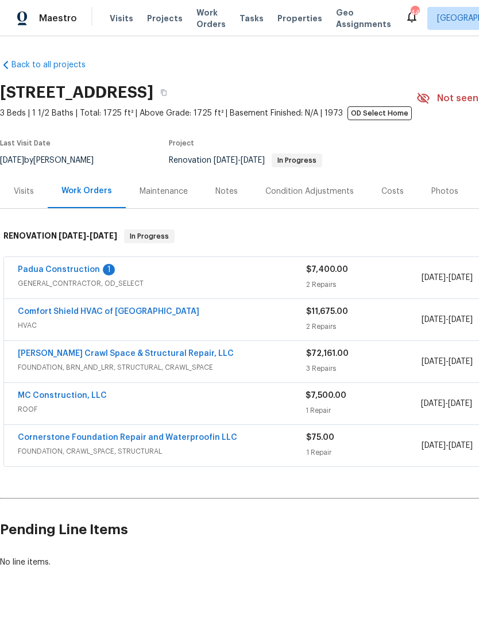
click at [67, 271] on link "Padua Construction" at bounding box center [59, 270] width 82 height 8
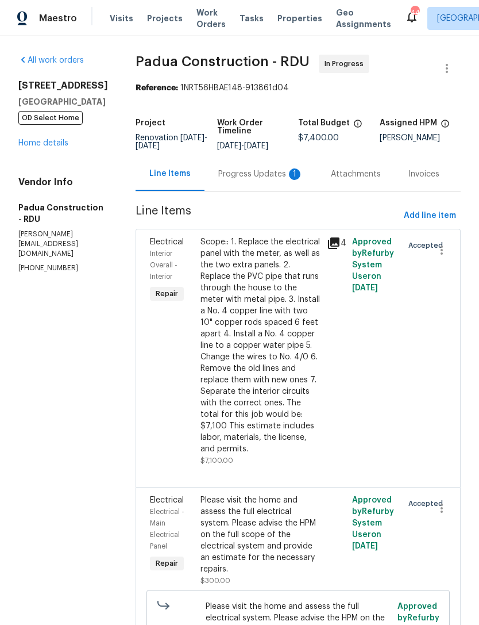
click at [220, 169] on div "Progress Updates 1" at bounding box center [260, 173] width 85 height 11
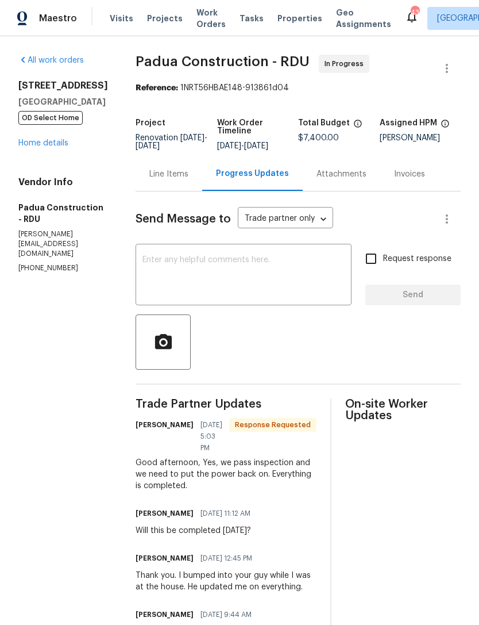
click at [165, 262] on textarea at bounding box center [244, 276] width 202 height 40
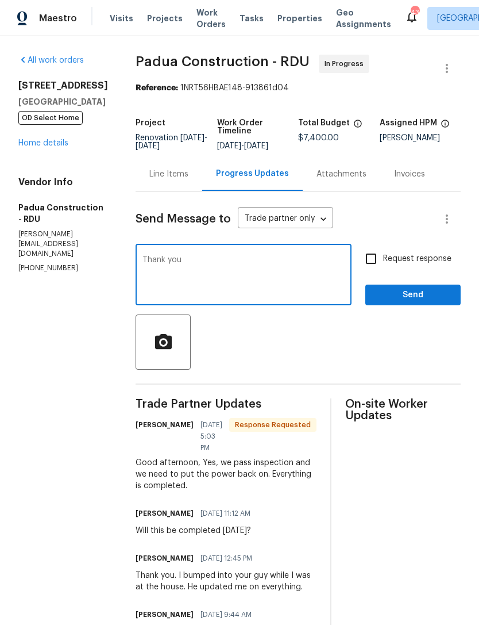
type textarea "Thank you"
click at [370, 257] on input "Request response" at bounding box center [371, 259] width 24 height 24
checkbox input "true"
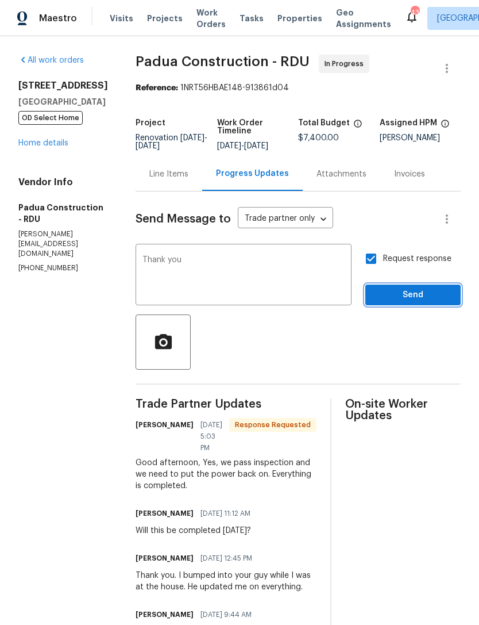
click at [425, 294] on span "Send" at bounding box center [413, 295] width 77 height 14
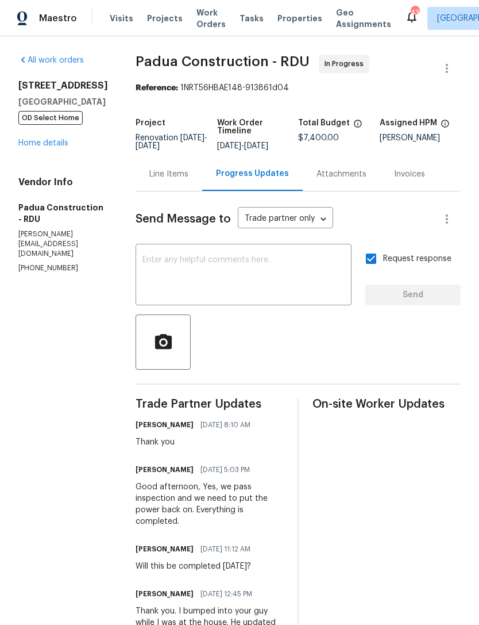
click at [53, 147] on link "Home details" at bounding box center [43, 143] width 50 height 8
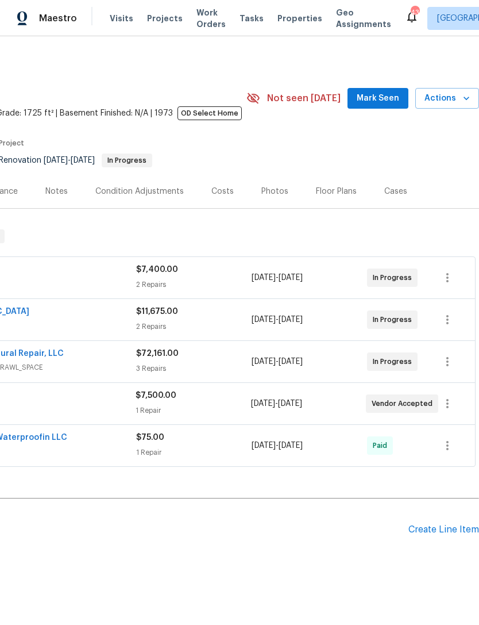
scroll to position [0, 170]
click at [384, 102] on span "Mark Seen" at bounding box center [378, 98] width 43 height 14
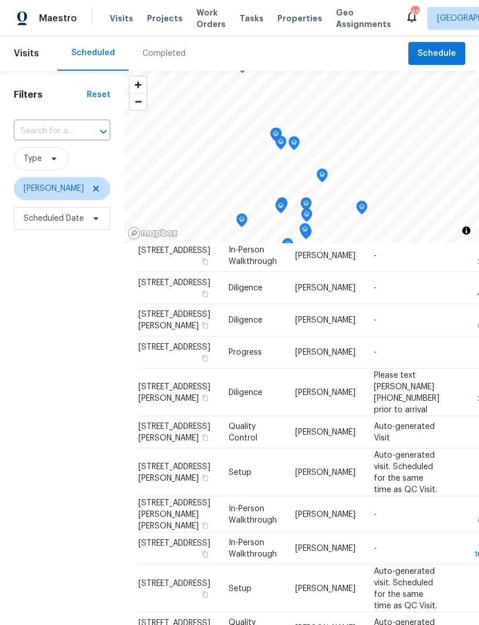
scroll to position [633, 0]
click at [0, 0] on span at bounding box center [0, 0] width 0 height 0
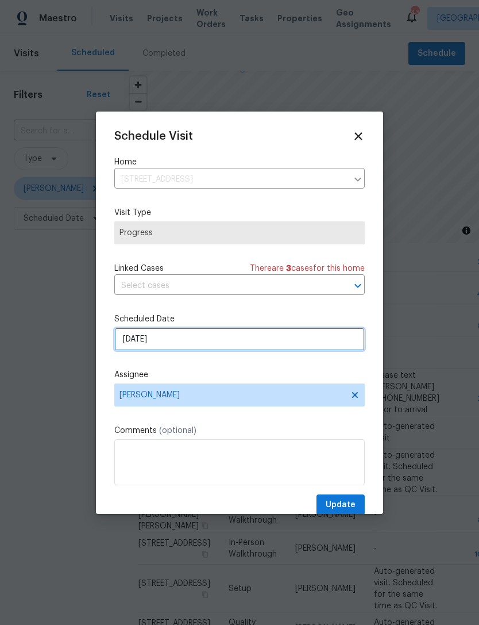
click at [157, 347] on input "[DATE]" at bounding box center [239, 339] width 251 height 23
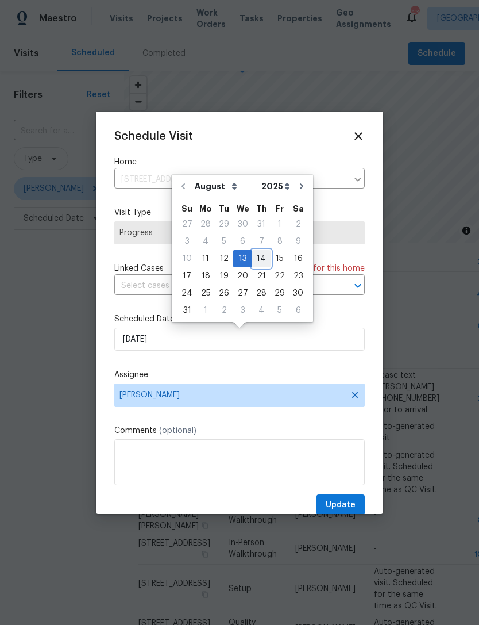
click at [255, 260] on div "14" at bounding box center [261, 259] width 18 height 16
type input "[DATE]"
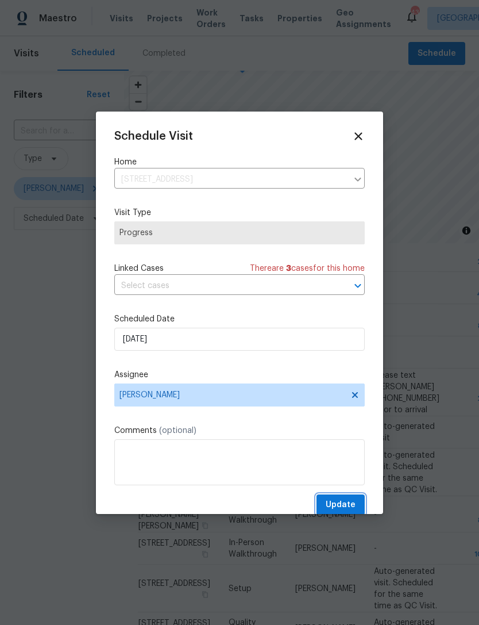
click at [353, 507] on span "Update" at bounding box center [341, 505] width 30 height 14
